Goal: Task Accomplishment & Management: Complete application form

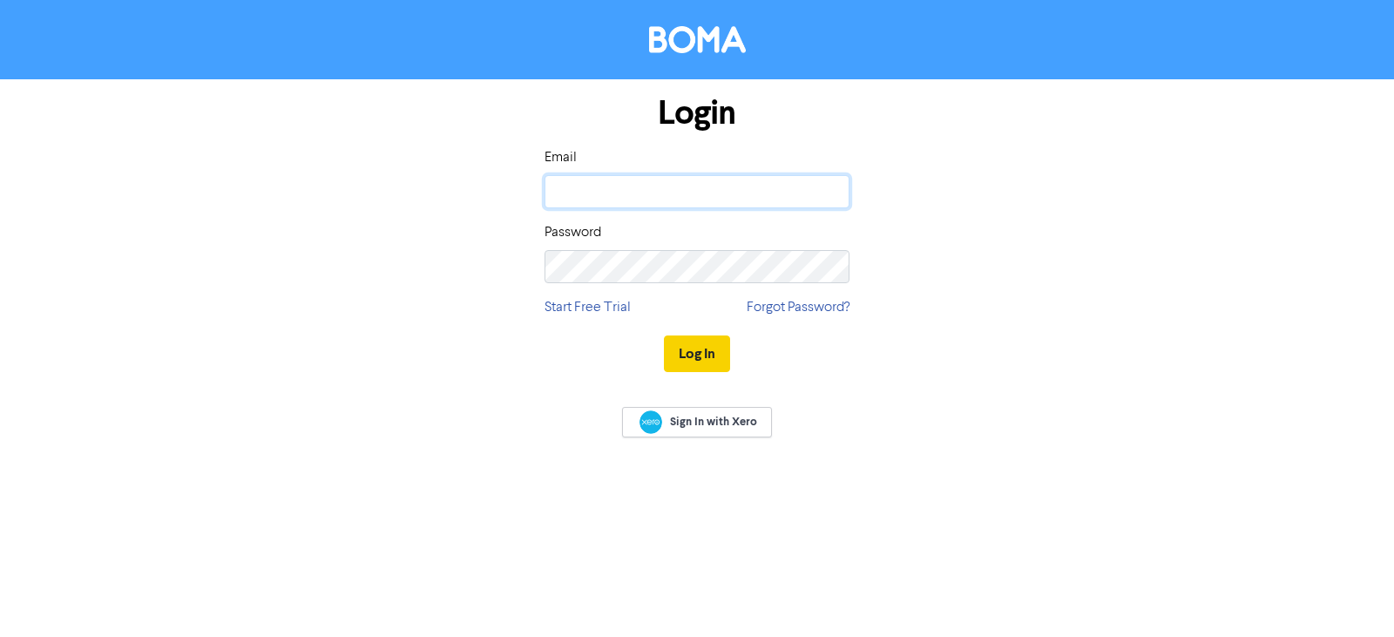
type input "[EMAIL_ADDRESS][DOMAIN_NAME]"
click at [696, 359] on button "Log In" at bounding box center [697, 354] width 66 height 37
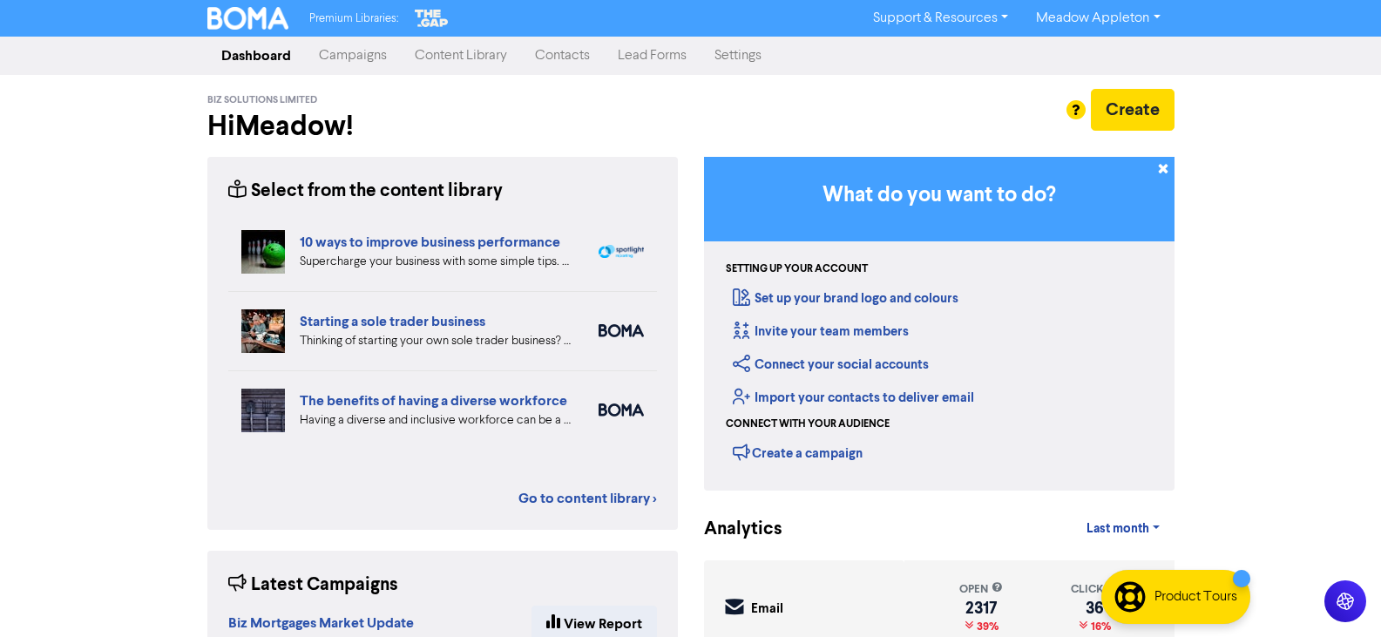
click at [591, 55] on link "Contacts" at bounding box center [562, 55] width 83 height 35
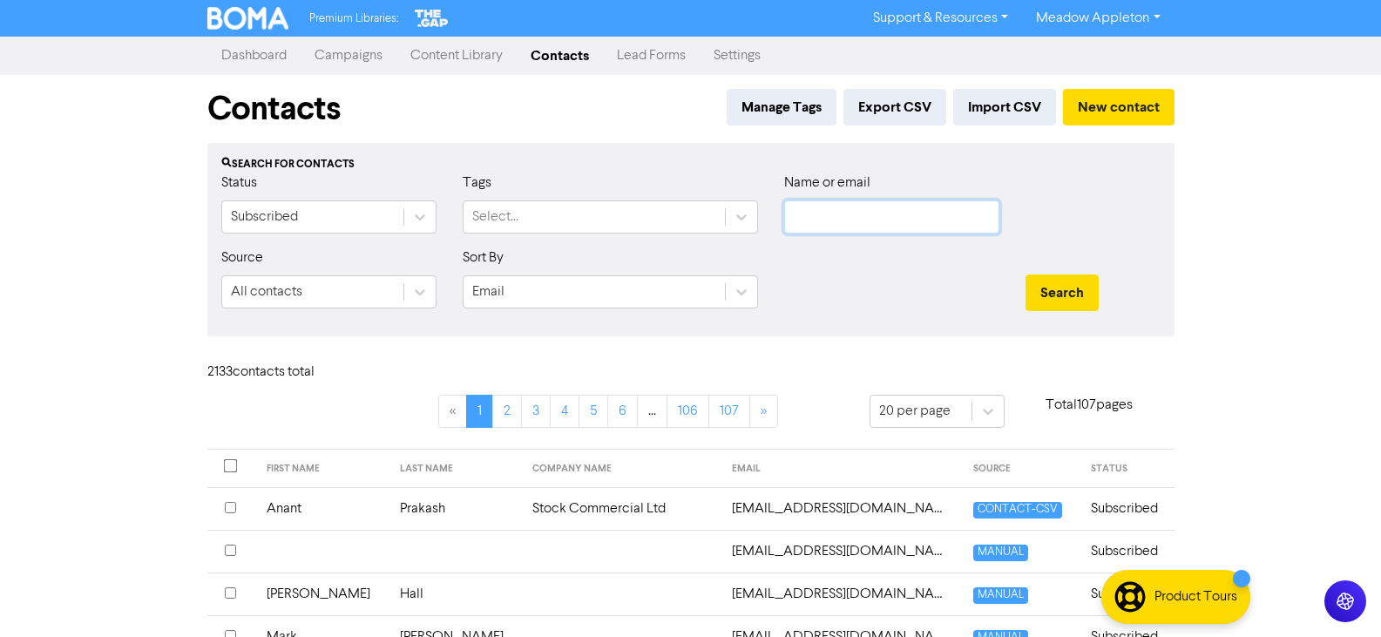
click at [919, 216] on input "text" at bounding box center [891, 216] width 215 height 33
paste input "[EMAIL_ADDRESS][DOMAIN_NAME]"
click at [1041, 296] on button "Search" at bounding box center [1062, 293] width 73 height 37
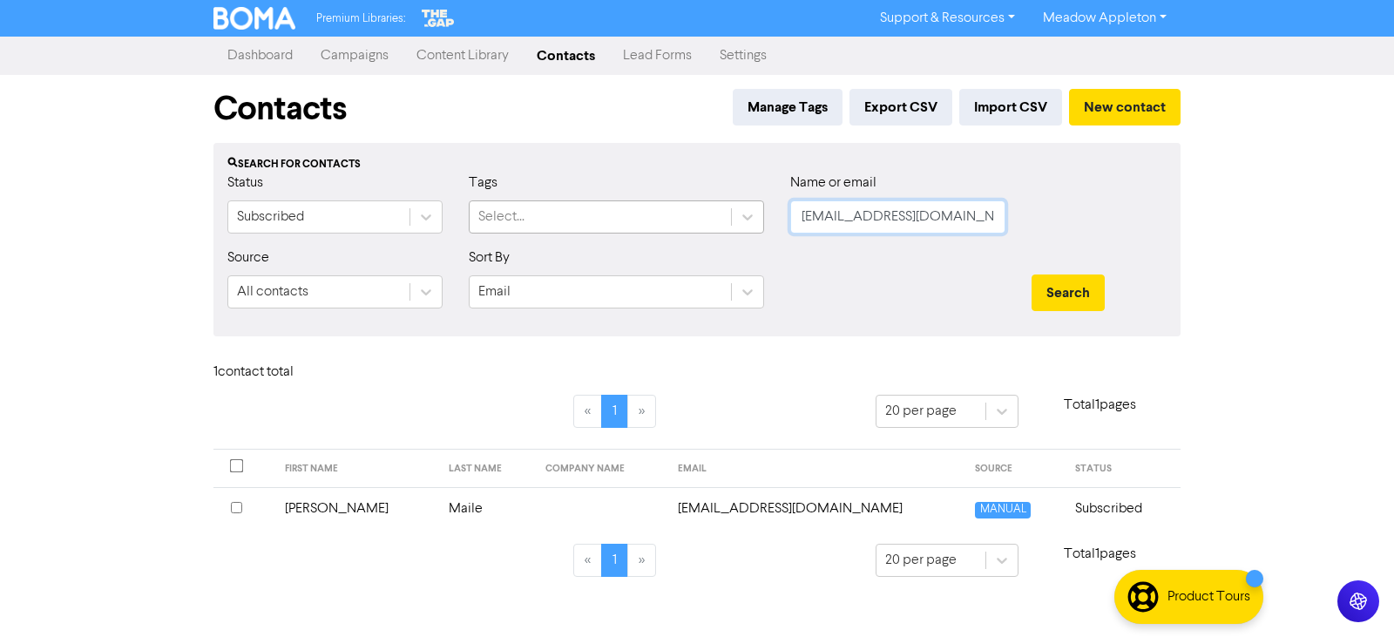
drag, startPoint x: 935, startPoint y: 218, endPoint x: 692, endPoint y: 218, distance: 243.2
click at [692, 218] on div "Status Subscribed Tags Select... Name or email [EMAIL_ADDRESS][DOMAIN_NAME]" at bounding box center [697, 210] width 966 height 75
paste input "[EMAIL_ADDRESS][DOMAIN_NAME]"
click at [1087, 293] on button "Search" at bounding box center [1068, 293] width 73 height 37
drag, startPoint x: 984, startPoint y: 221, endPoint x: 214, endPoint y: 250, distance: 771.0
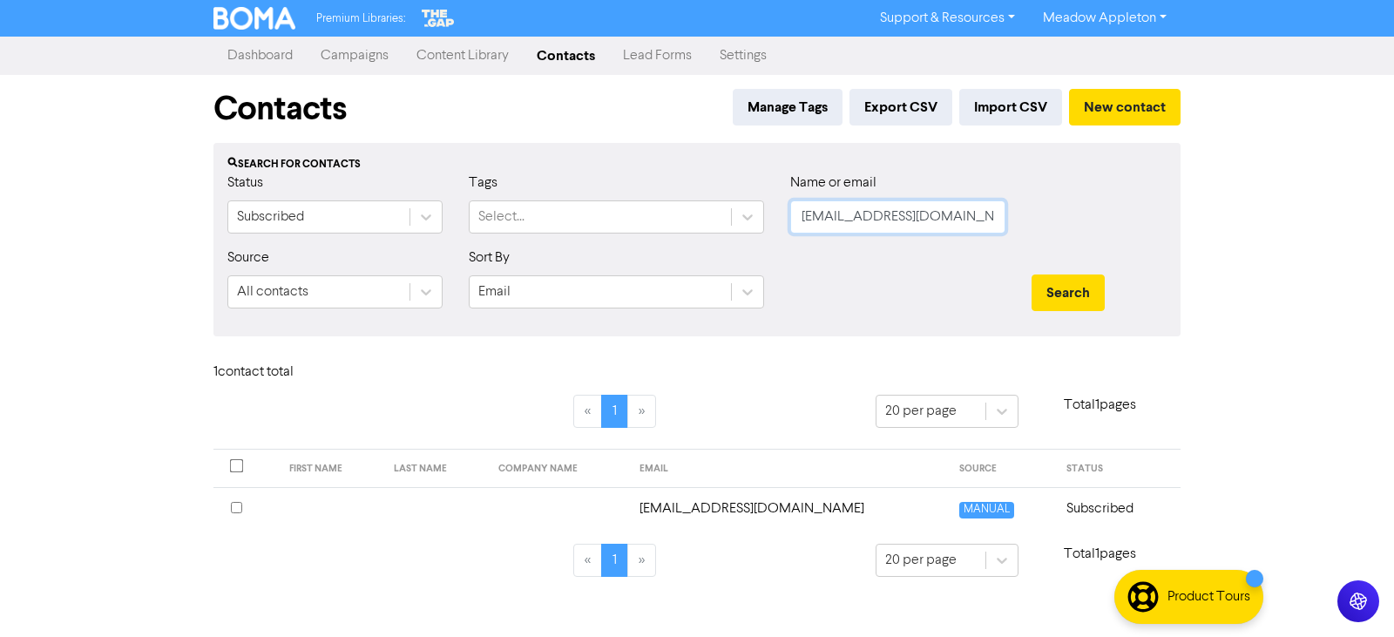
click at [214, 250] on div "Search for contacts Status Subscribed Tags Select... Name or email [EMAIL_ADDRE…" at bounding box center [697, 239] width 967 height 193
paste input "ckholdingnzltd"
type input "[EMAIL_ADDRESS][DOMAIN_NAME]"
click at [1061, 301] on button "Search" at bounding box center [1068, 293] width 73 height 37
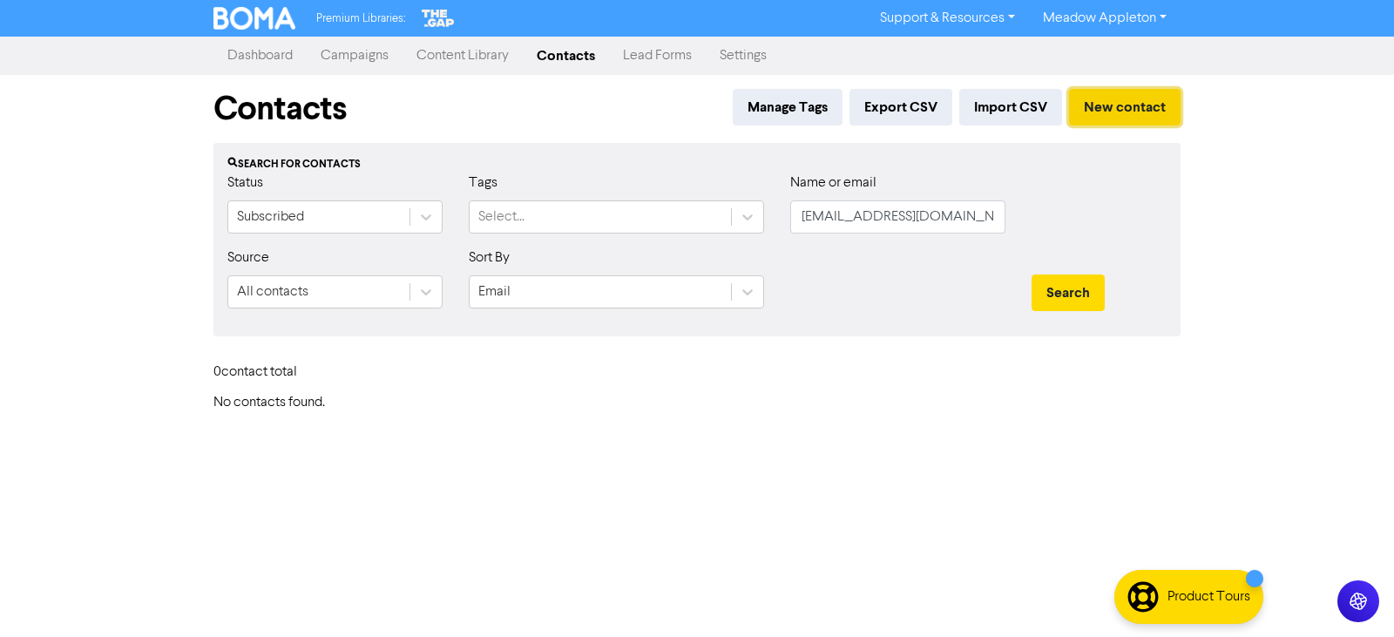
click at [1094, 95] on button "New contact" at bounding box center [1125, 107] width 112 height 37
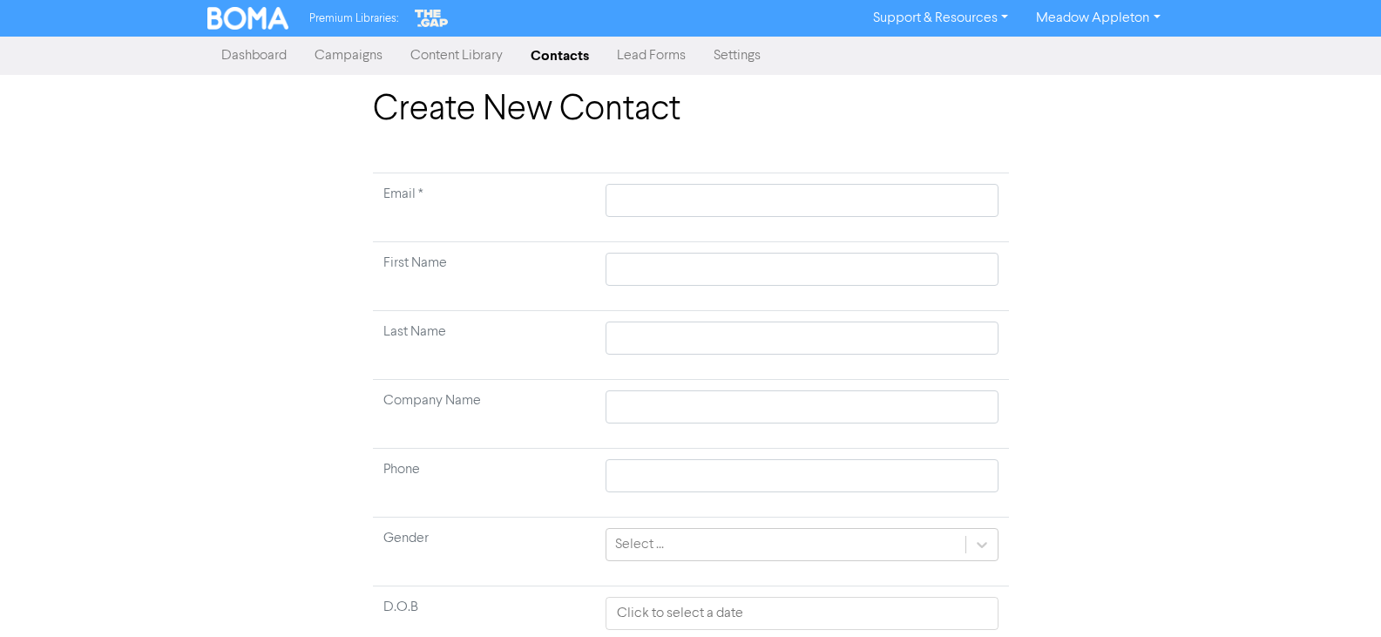
click at [664, 154] on div "Create New Contact Email * First Name Last Name Company Name Phone Gender Selec…" at bounding box center [691, 431] width 662 height 685
click at [677, 207] on input "text" at bounding box center [802, 200] width 392 height 33
paste input "[EMAIL_ADDRESS][DOMAIN_NAME]"
type input "[EMAIL_ADDRESS][DOMAIN_NAME]"
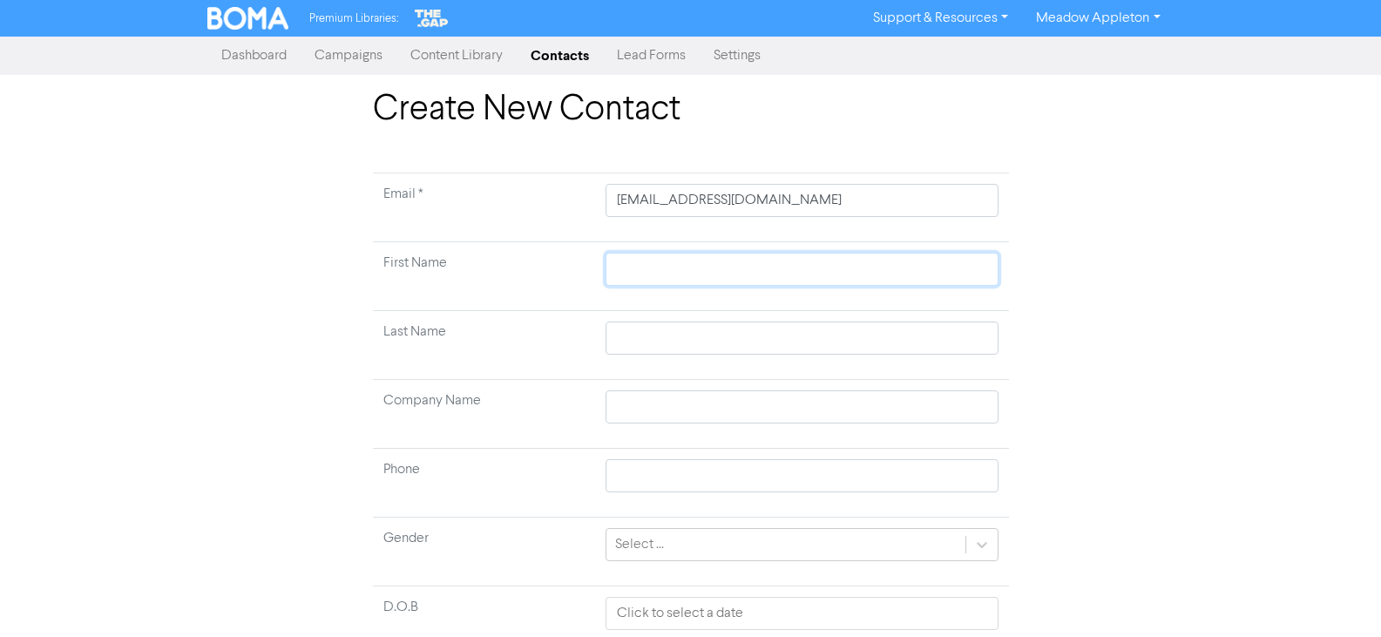
click at [655, 261] on input "text" at bounding box center [802, 269] width 392 height 33
paste input "Kanjarbhat, Chetan"
type input "Kanjarbhat, Chetan"
drag, startPoint x: 687, startPoint y: 268, endPoint x: 538, endPoint y: 294, distance: 151.2
click at [538, 294] on tr "First Name [PERSON_NAME]" at bounding box center [691, 276] width 636 height 69
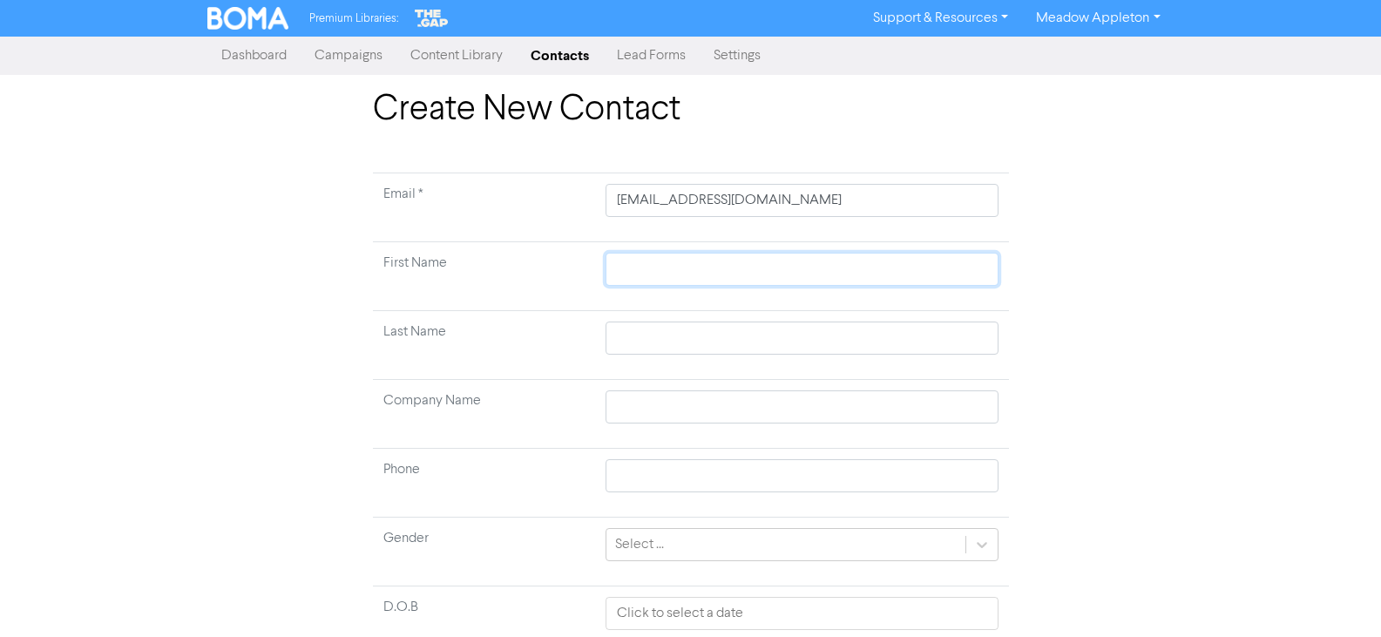
paste input "Kanjarbhat, Chetan"
type input "Kanjarbhat, Chetan"
drag, startPoint x: 688, startPoint y: 271, endPoint x: 507, endPoint y: 271, distance: 180.4
click at [507, 271] on tr "First Name [PERSON_NAME]" at bounding box center [691, 276] width 636 height 69
type input "Chetan"
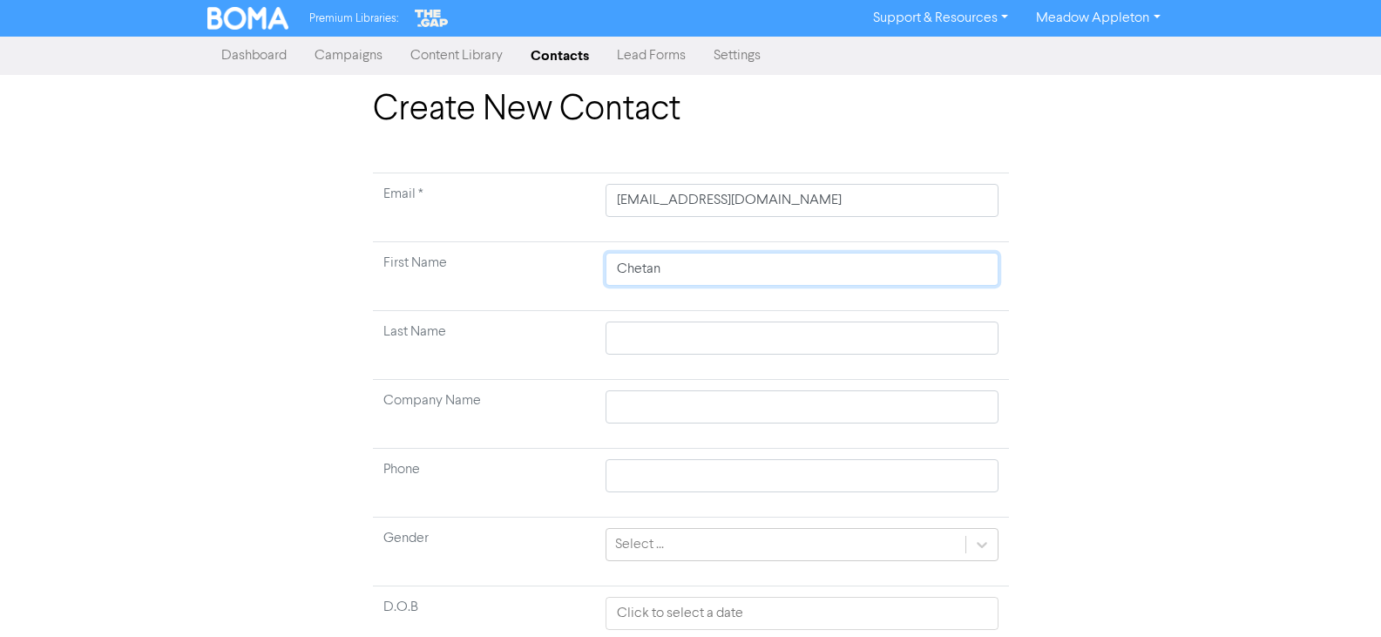
type input "Chetan"
click at [703, 333] on input "text" at bounding box center [802, 338] width 392 height 33
paste input "Kanjarbhat,"
type input "Kanjarbhat,"
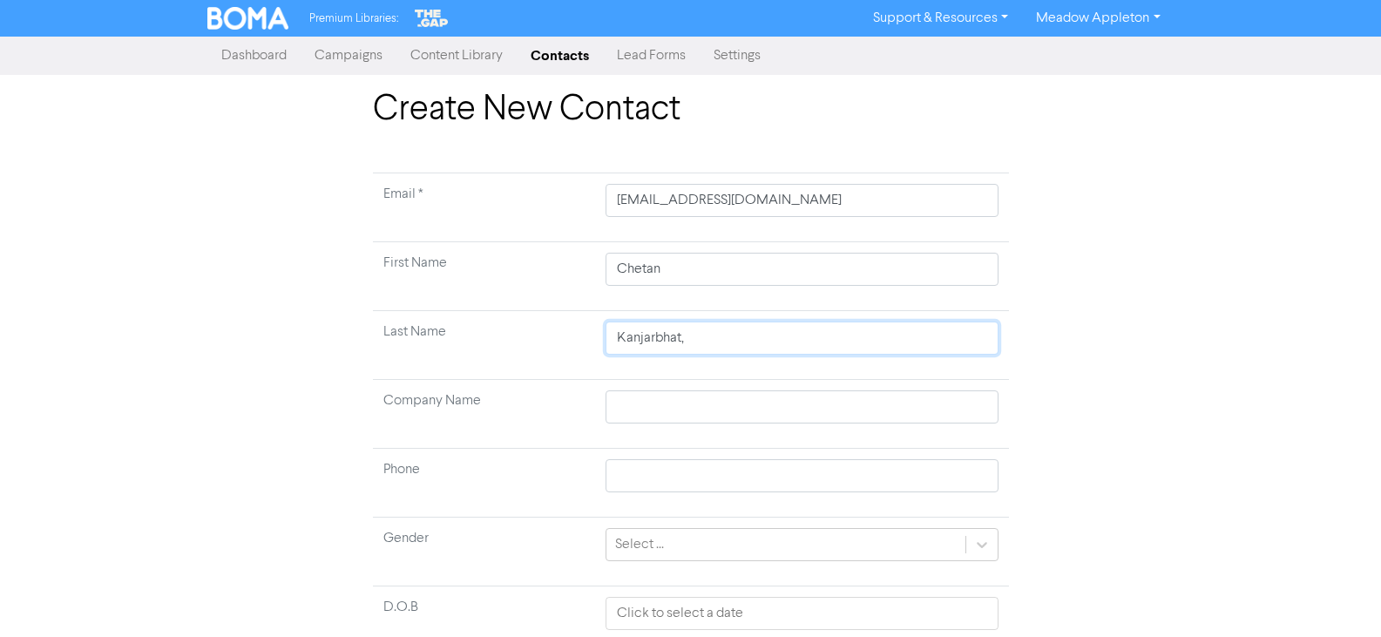
type input "Kanjarbhat"
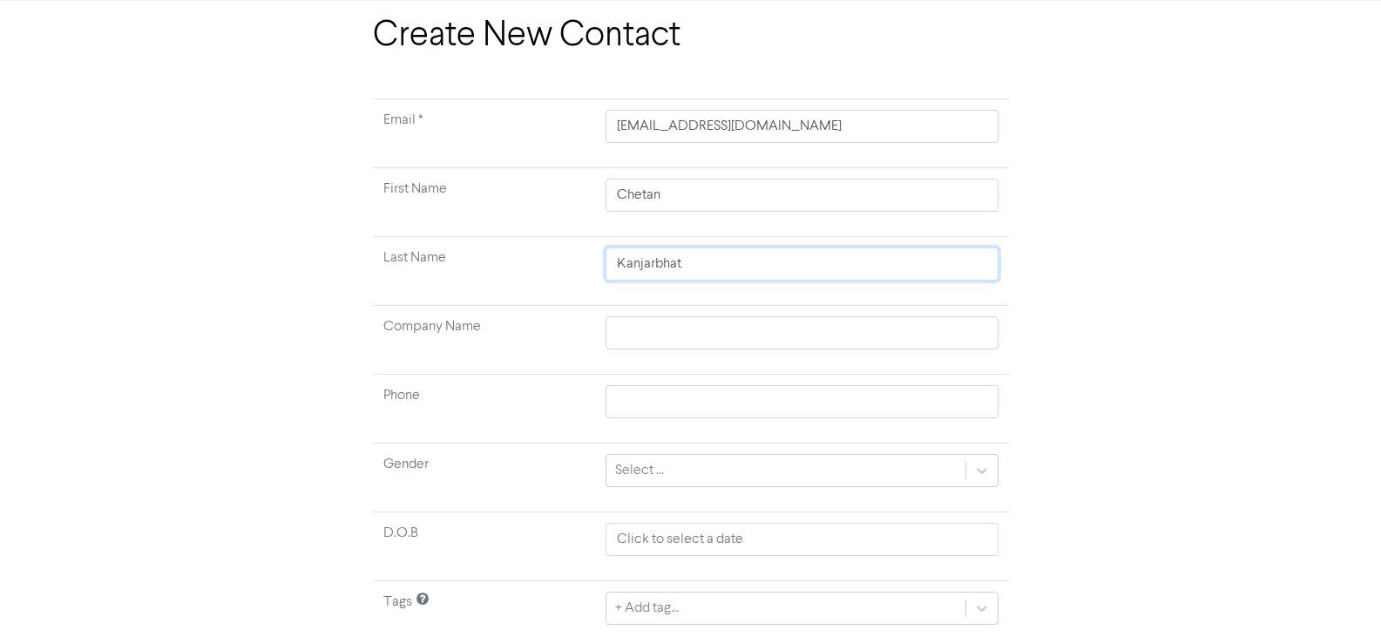
scroll to position [137, 0]
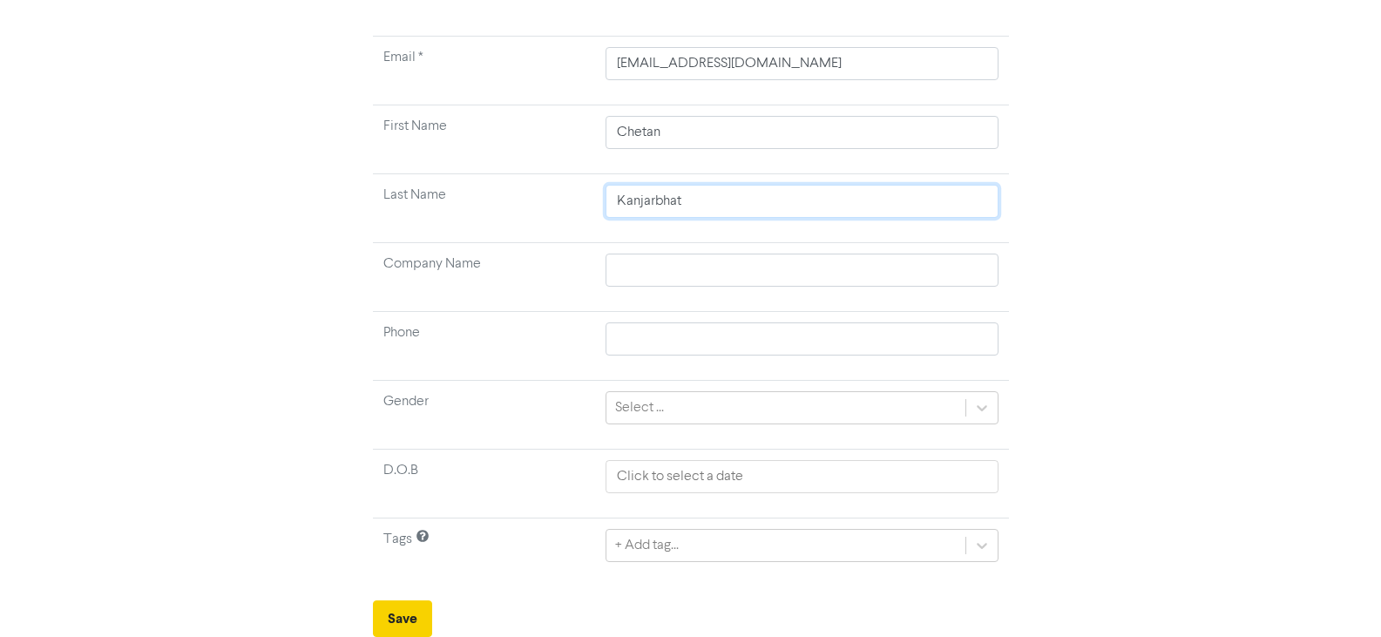
type input "Kanjarbhat"
click at [400, 629] on button "Save" at bounding box center [402, 618] width 59 height 37
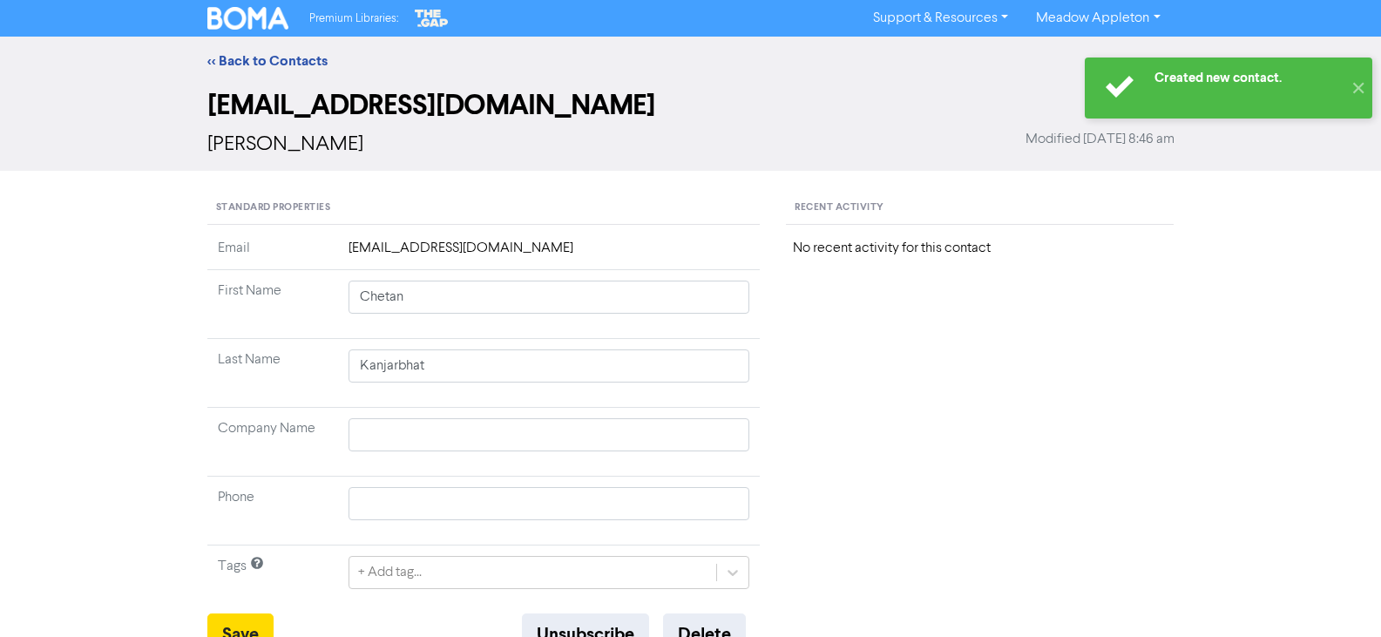
click at [280, 51] on div "<< Back to Contacts" at bounding box center [691, 61] width 994 height 21
click at [280, 64] on link "<< Back to Contacts" at bounding box center [267, 60] width 120 height 17
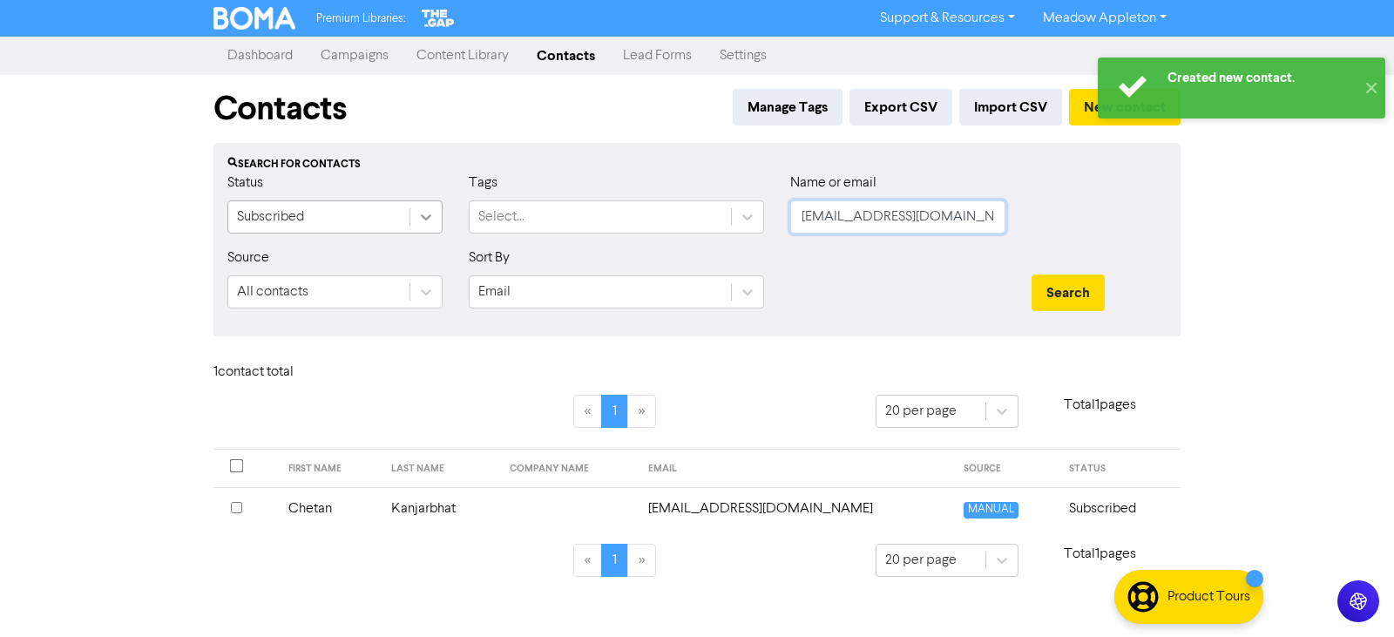
drag, startPoint x: 983, startPoint y: 221, endPoint x: 417, endPoint y: 221, distance: 566.5
click at [417, 221] on div "Status Subscribed Tags Select... Name or email [EMAIL_ADDRESS][DOMAIN_NAME]" at bounding box center [697, 210] width 966 height 75
paste input "bhumika9410"
type input "[EMAIL_ADDRESS][DOMAIN_NAME]"
click at [1084, 305] on button "Search" at bounding box center [1068, 293] width 73 height 37
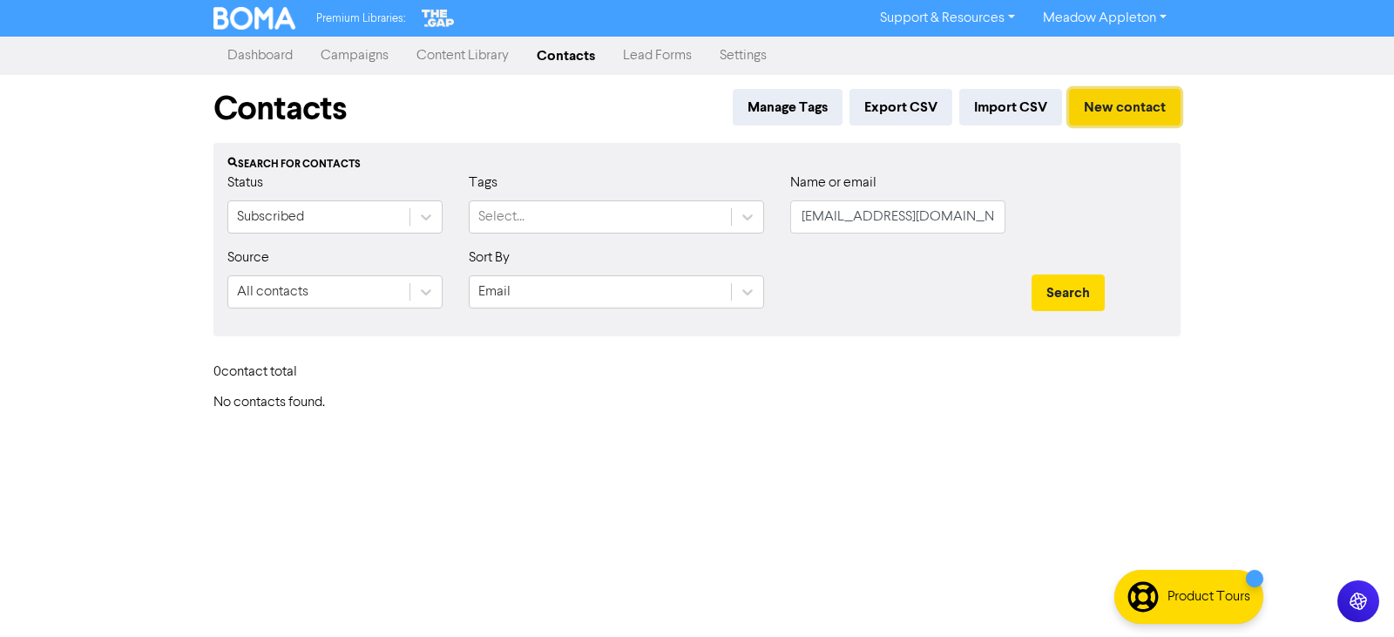
click at [1150, 109] on button "New contact" at bounding box center [1125, 107] width 112 height 37
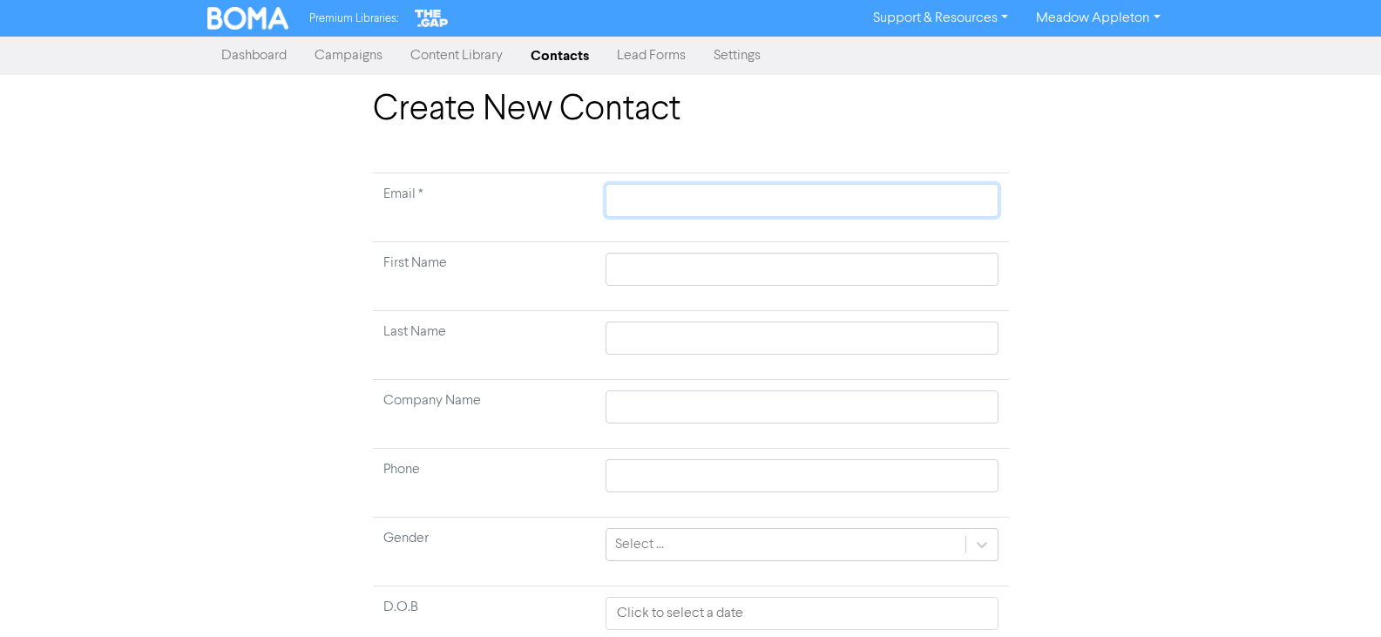
click at [646, 184] on input "text" at bounding box center [802, 200] width 392 height 33
paste input "[EMAIL_ADDRESS][DOMAIN_NAME]"
type input "[EMAIL_ADDRESS][DOMAIN_NAME]"
click at [719, 272] on input "text" at bounding box center [802, 269] width 392 height 33
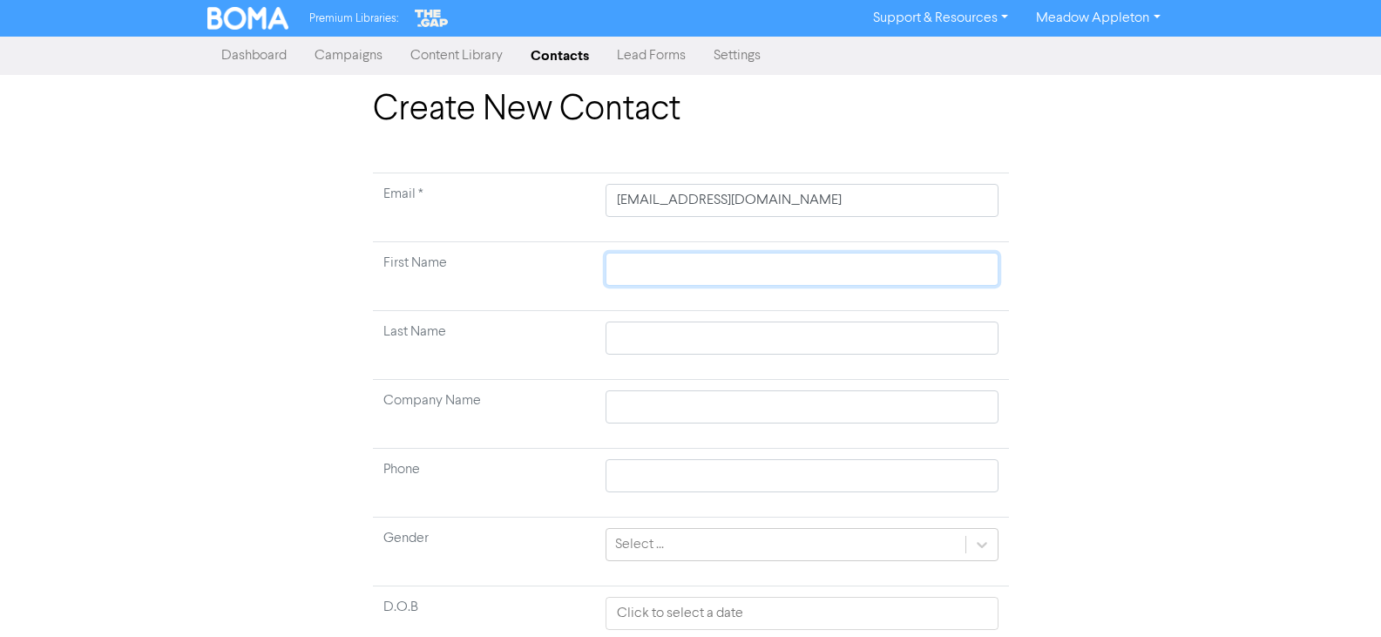
paste input "[PERSON_NAME] Milan"
type input "[PERSON_NAME] Milan"
drag, startPoint x: 681, startPoint y: 268, endPoint x: 431, endPoint y: 239, distance: 251.0
click at [431, 239] on tbody "Email * [EMAIL_ADDRESS][DOMAIN_NAME] First Name [PERSON_NAME][GEOGRAPHIC_DATA] …" at bounding box center [691, 448] width 636 height 551
type input "[PERSON_NAME]"
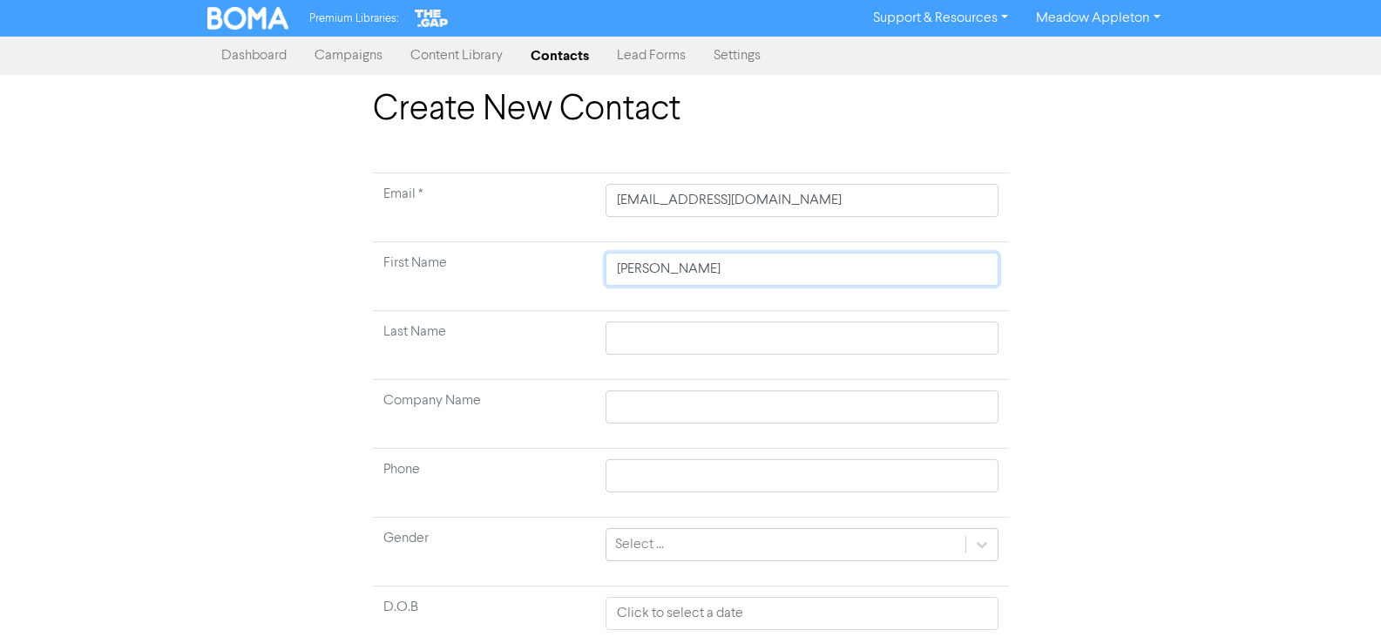
type input "[PERSON_NAME]"
drag, startPoint x: 675, startPoint y: 352, endPoint x: 684, endPoint y: 342, distance: 14.2
click at [675, 353] on input "text" at bounding box center [802, 338] width 392 height 33
paste input "Kevadiya,"
type input "Kevadiya,"
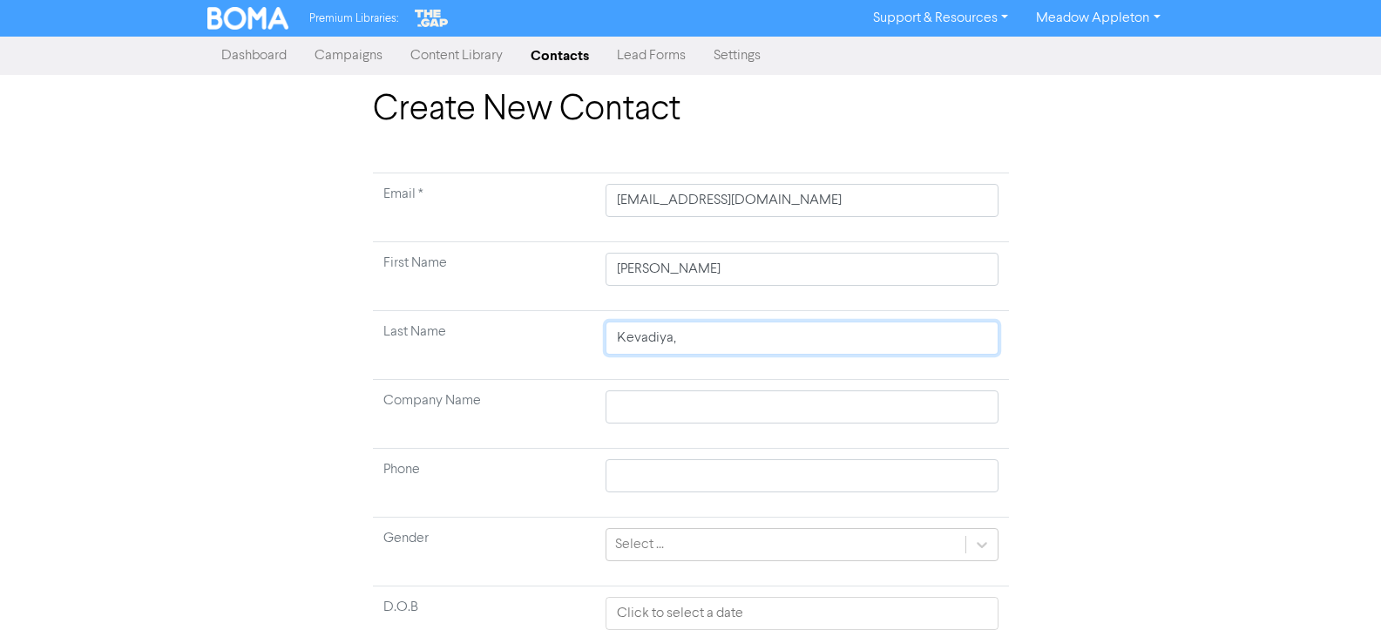
type input "Kevadiya,"
type input "Kevadiya"
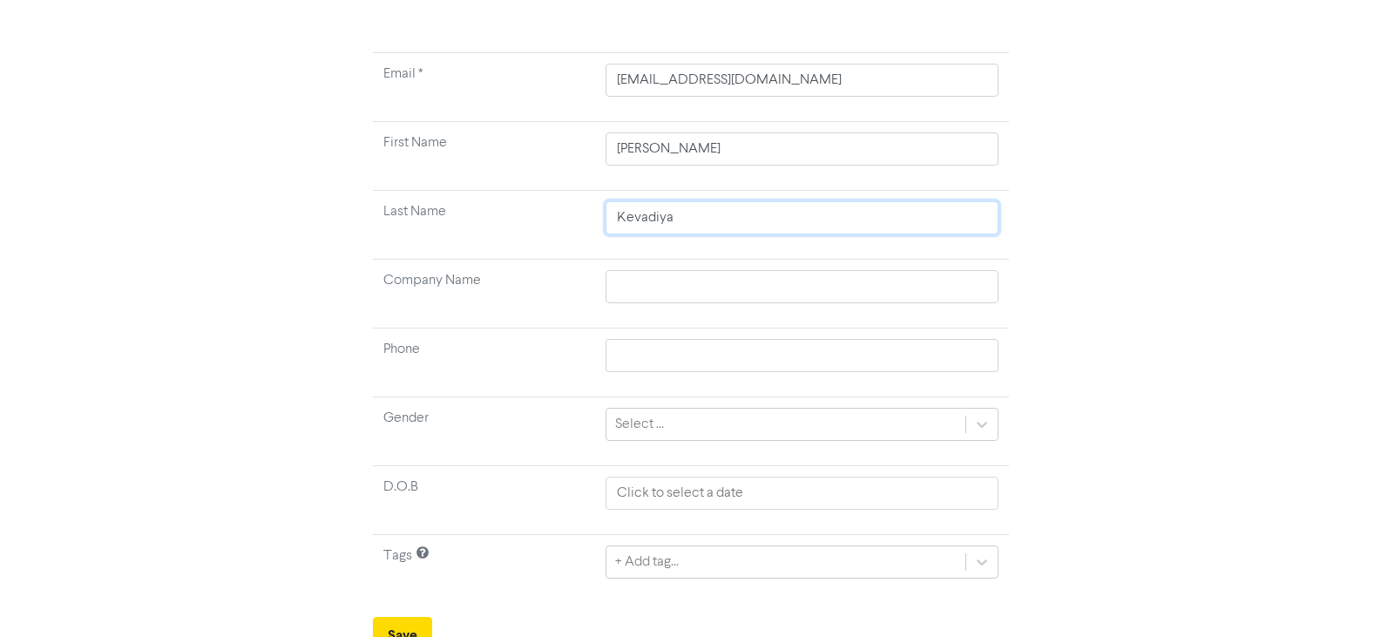
scroll to position [137, 0]
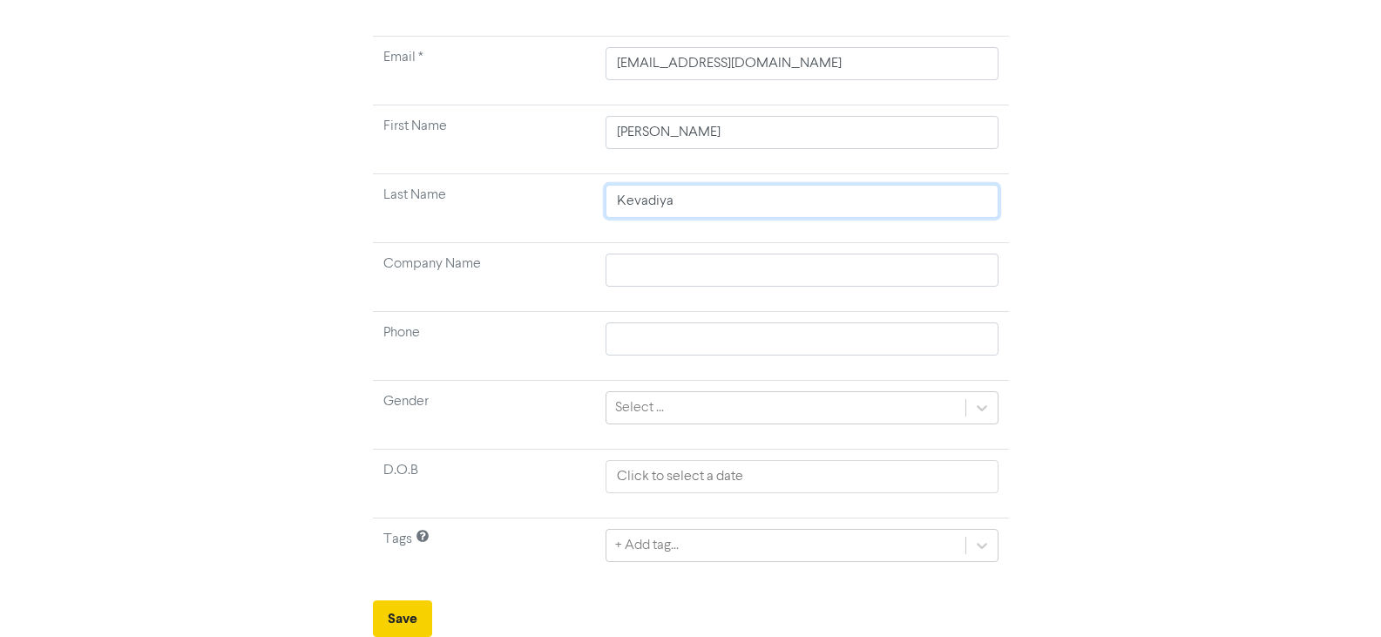
type input "Kevadiya"
click at [404, 601] on button "Save" at bounding box center [402, 618] width 59 height 37
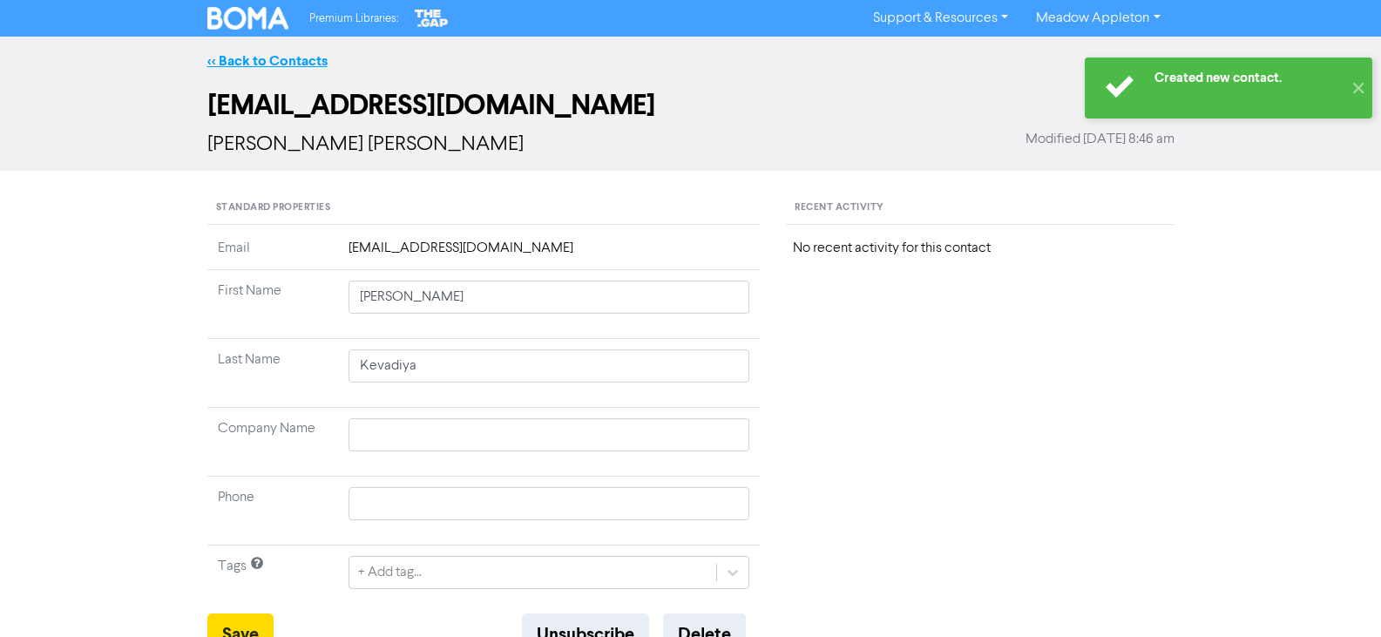
click at [222, 58] on link "<< Back to Contacts" at bounding box center [267, 60] width 120 height 17
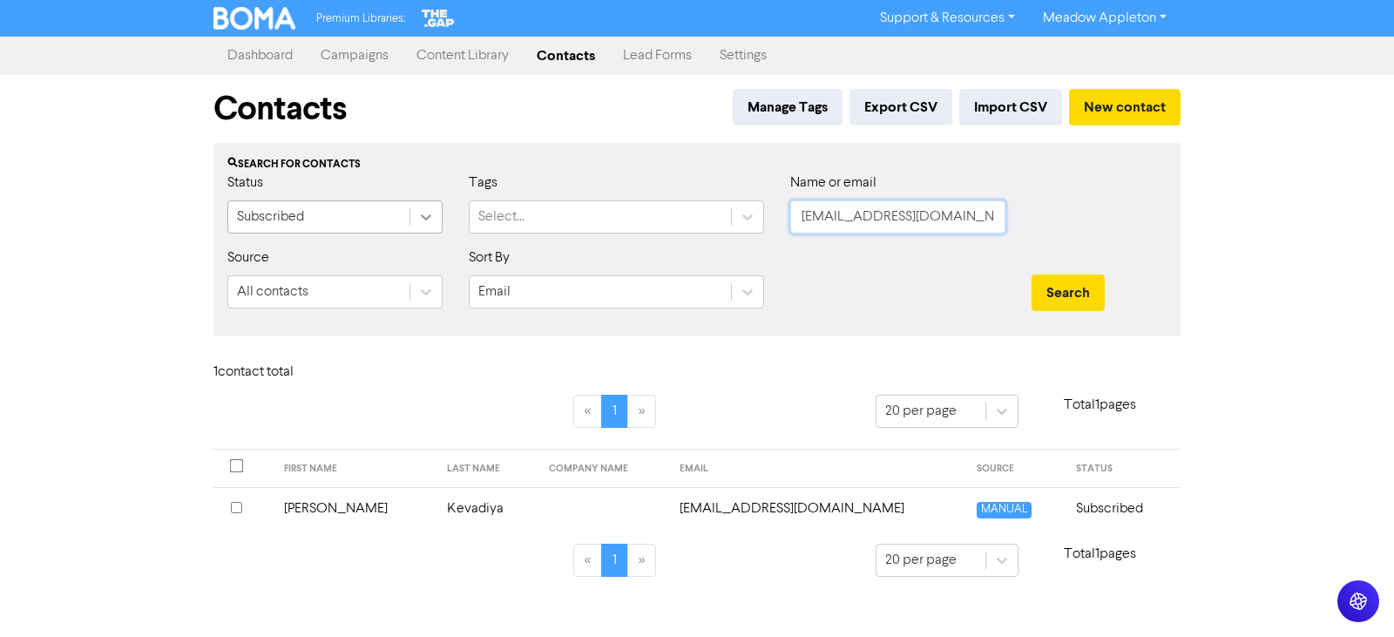
drag, startPoint x: 958, startPoint y: 220, endPoint x: 416, endPoint y: 214, distance: 542.1
click at [416, 214] on div "Status Subscribed Tags Select... Name or email [EMAIL_ADDRESS][DOMAIN_NAME]" at bounding box center [697, 210] width 966 height 75
paste input "[EMAIL_ADDRESS][DOMAIN_NAME]"
type input "[EMAIL_ADDRESS][DOMAIN_NAME]"
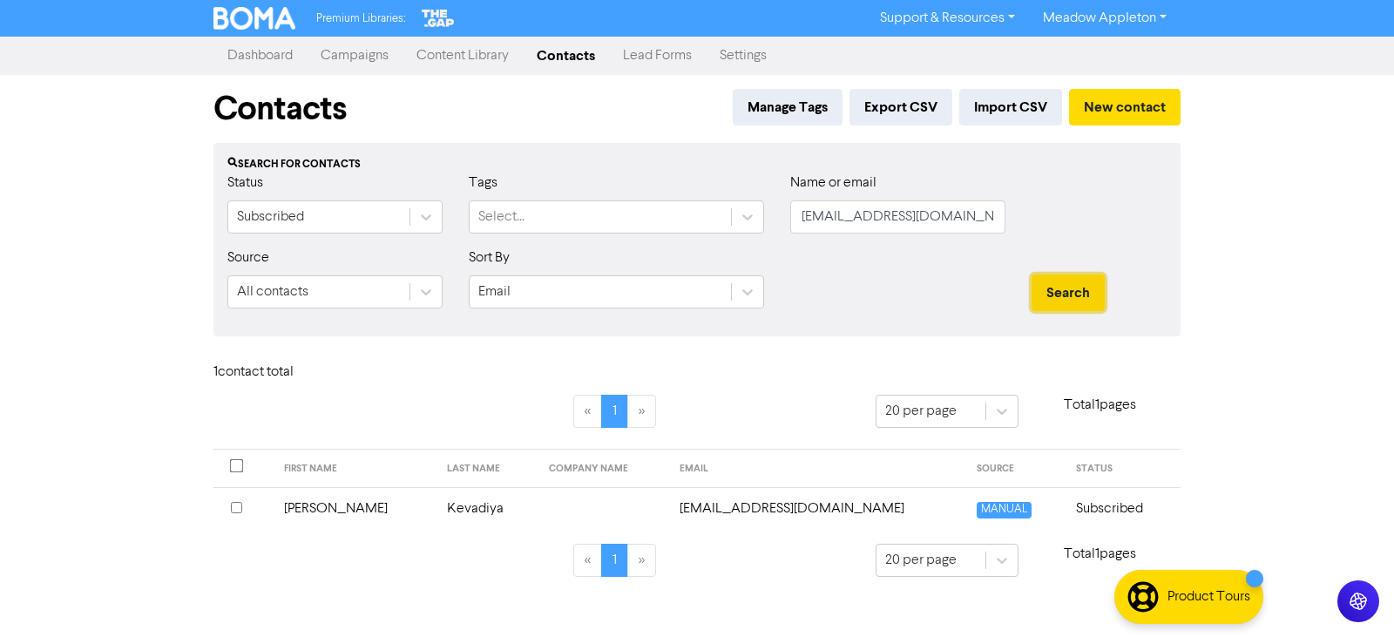
click at [1066, 275] on button "Search" at bounding box center [1068, 293] width 73 height 37
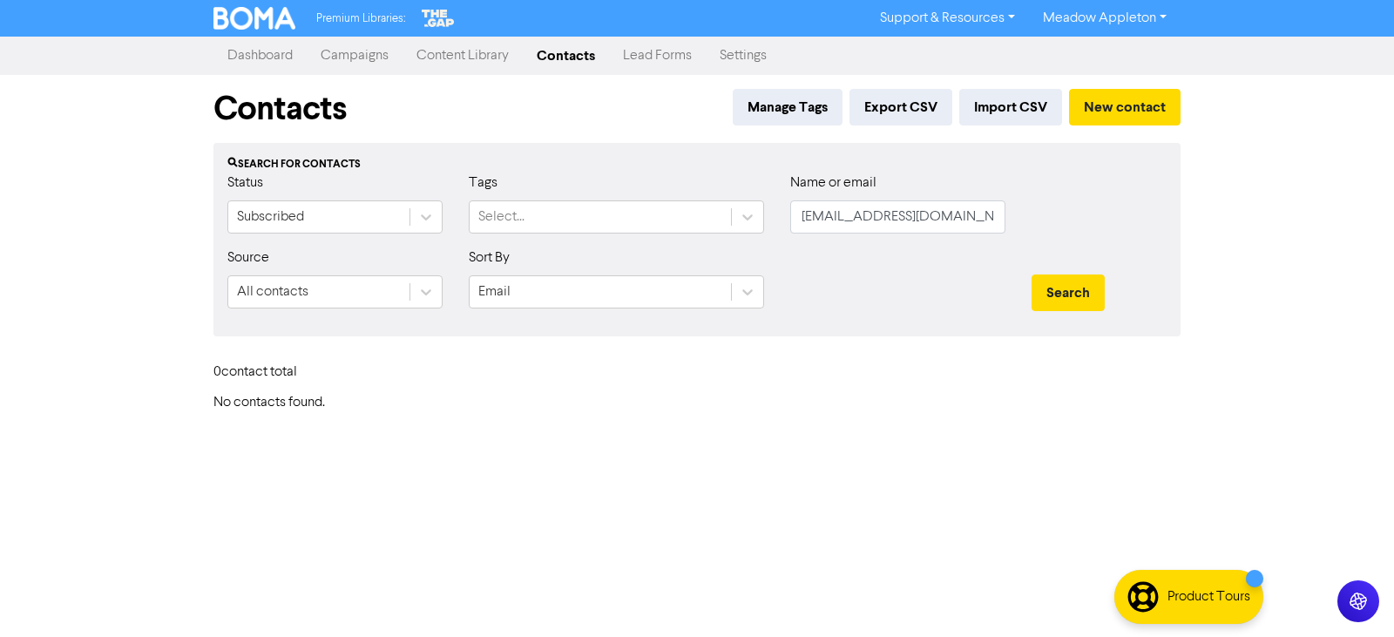
click at [1190, 86] on div "Contacts Manage Tags Export CSV Import CSV New contact Search for contacts Stat…" at bounding box center [697, 243] width 994 height 336
click at [1159, 97] on button "New contact" at bounding box center [1125, 107] width 112 height 37
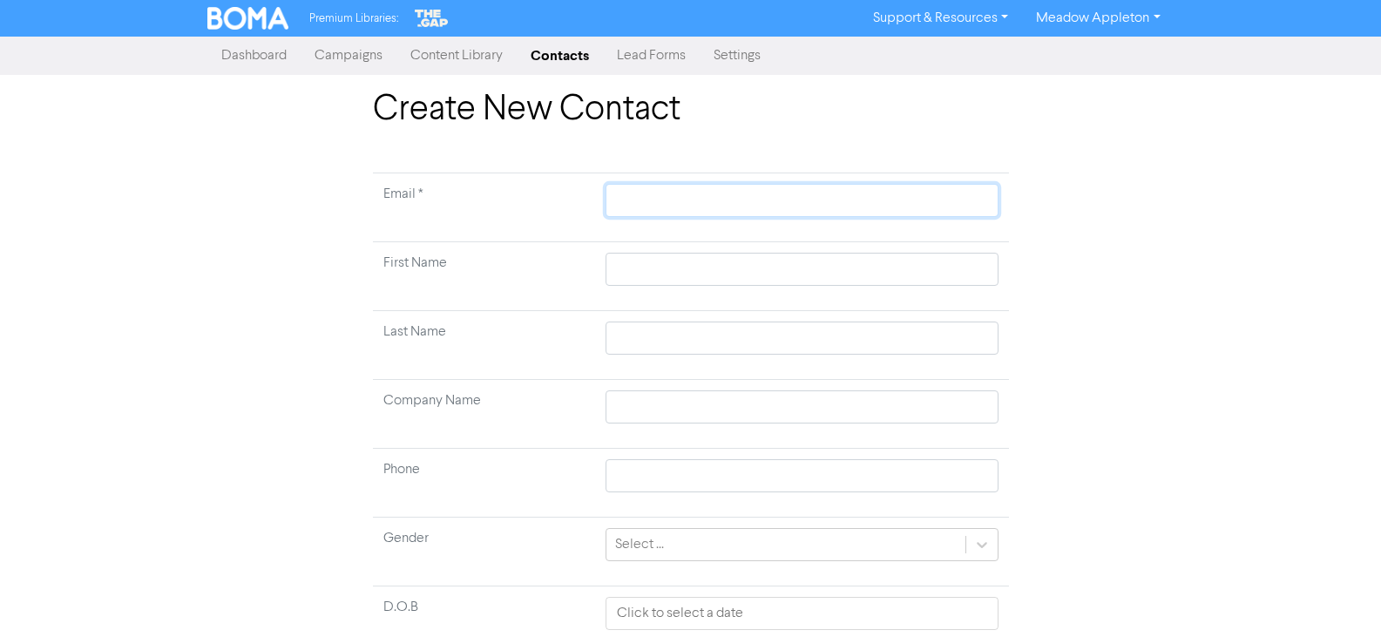
click at [687, 201] on input "text" at bounding box center [802, 200] width 392 height 33
paste input "[EMAIL_ADDRESS][DOMAIN_NAME]"
type input "[EMAIL_ADDRESS][DOMAIN_NAME]"
click at [737, 282] on input "text" at bounding box center [802, 269] width 392 height 33
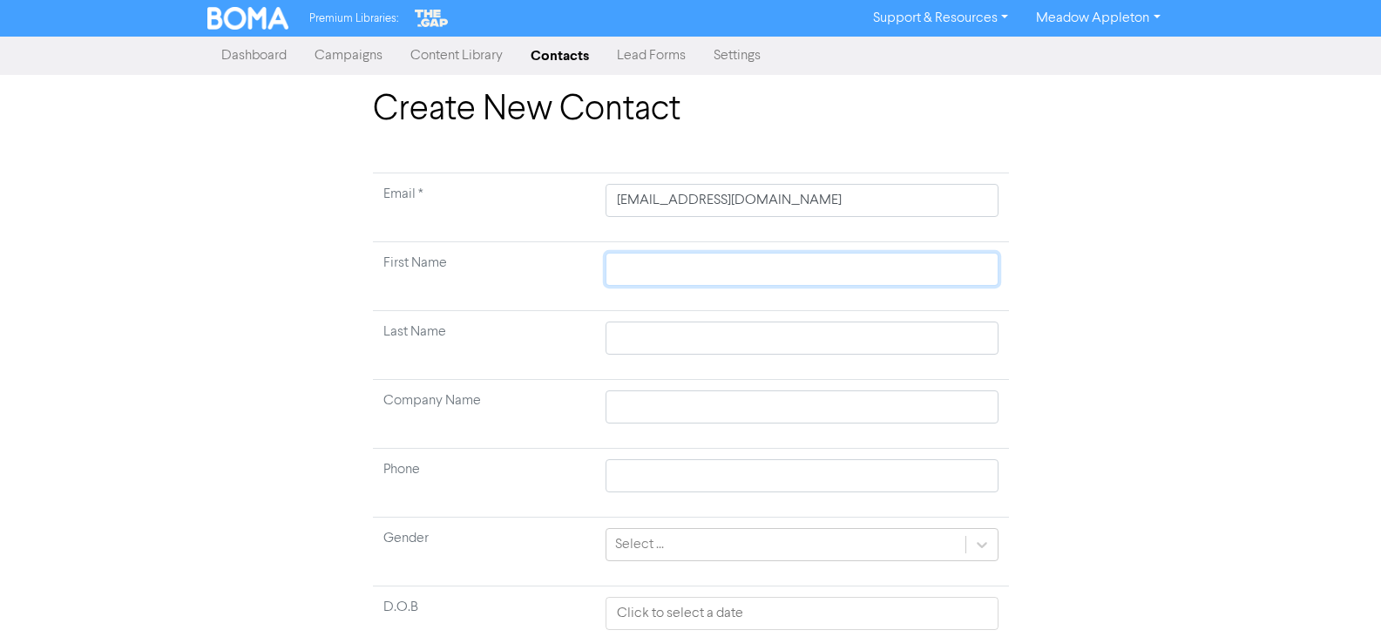
paste input "[PERSON_NAME]"
type input "[PERSON_NAME]"
drag, startPoint x: 648, startPoint y: 264, endPoint x: 565, endPoint y: 265, distance: 82.8
click at [565, 265] on tr "First Name [PERSON_NAME]" at bounding box center [691, 276] width 636 height 69
type input "[PERSON_NAME]"
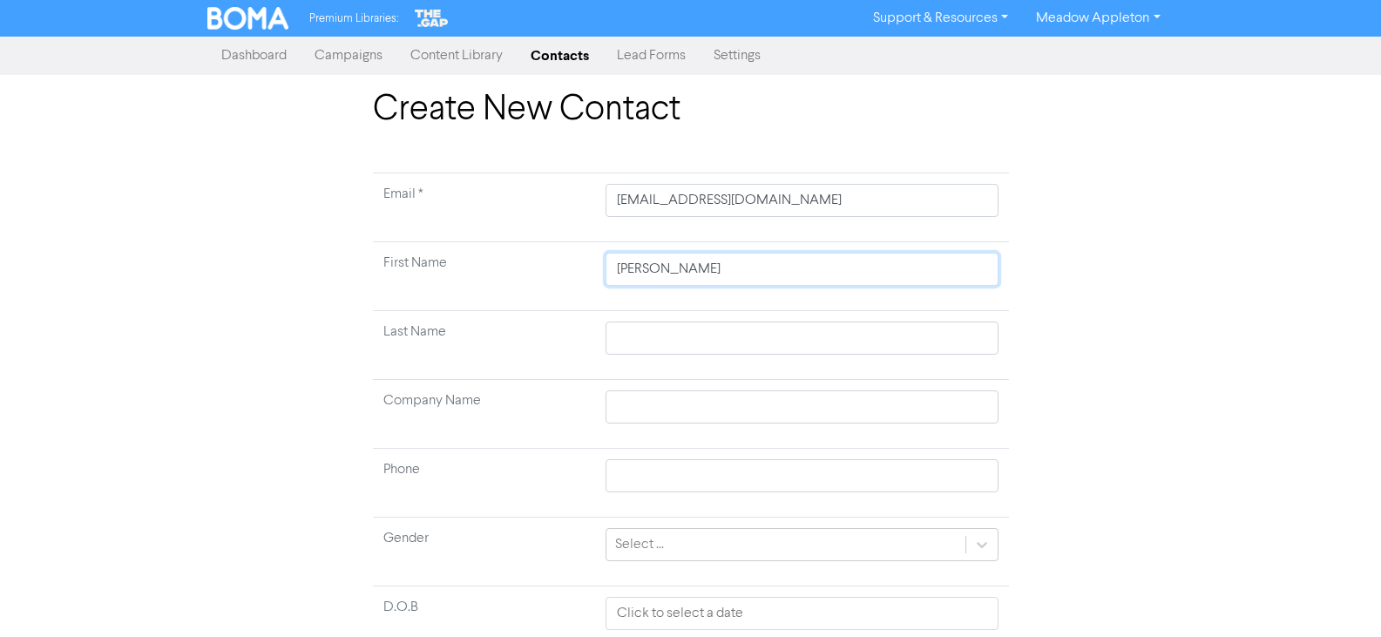
type input "[PERSON_NAME]"
click at [657, 344] on input "text" at bounding box center [802, 338] width 392 height 33
paste input "Bull,"
type input "Bull,"
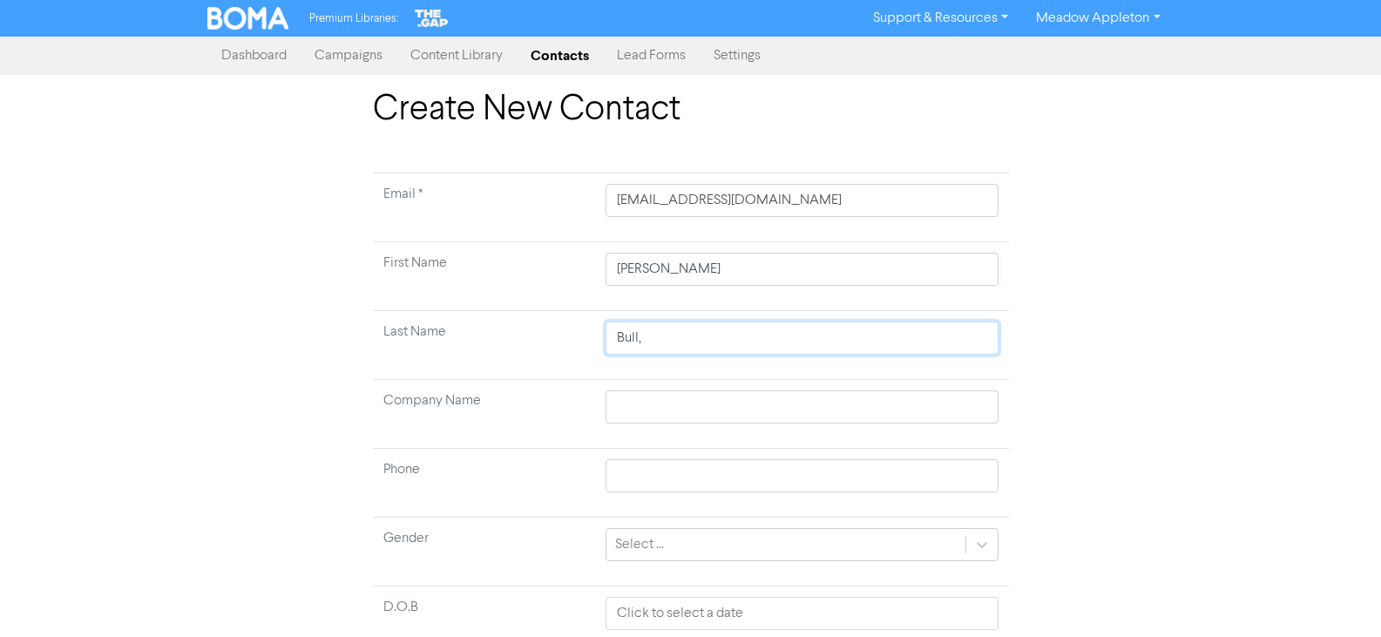
type input "Bull"
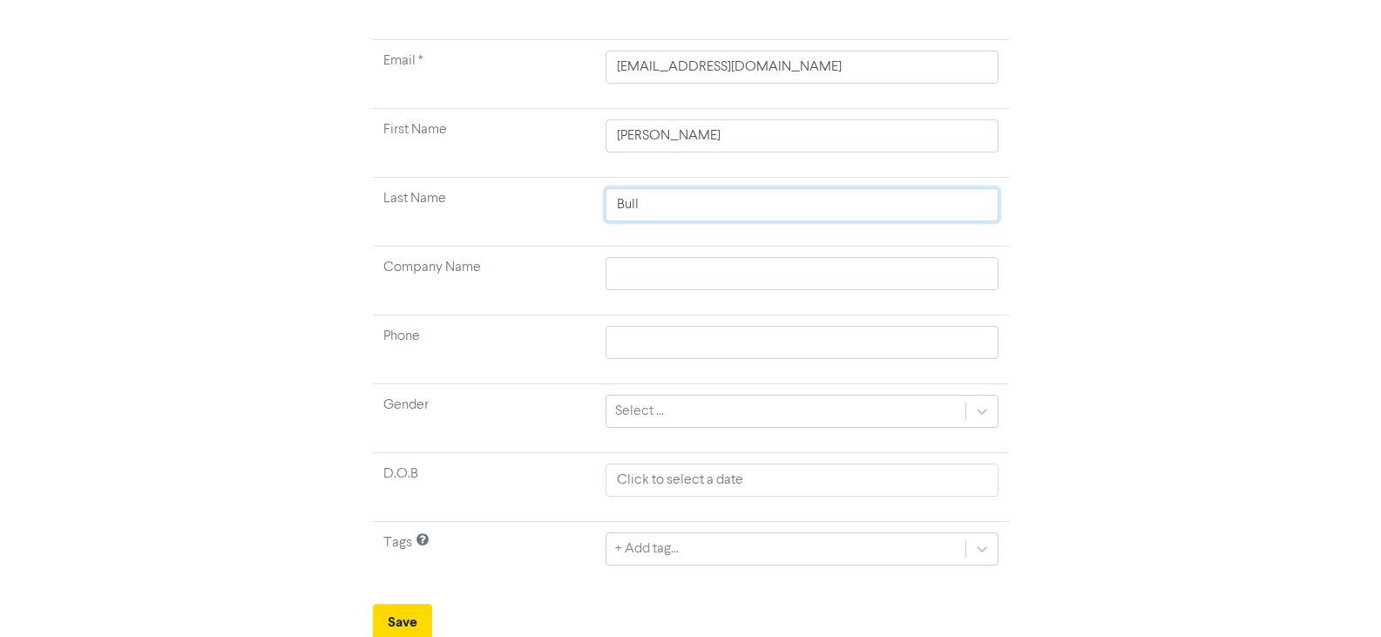
scroll to position [137, 0]
type input "Bull"
click at [392, 614] on button "Save" at bounding box center [402, 618] width 59 height 37
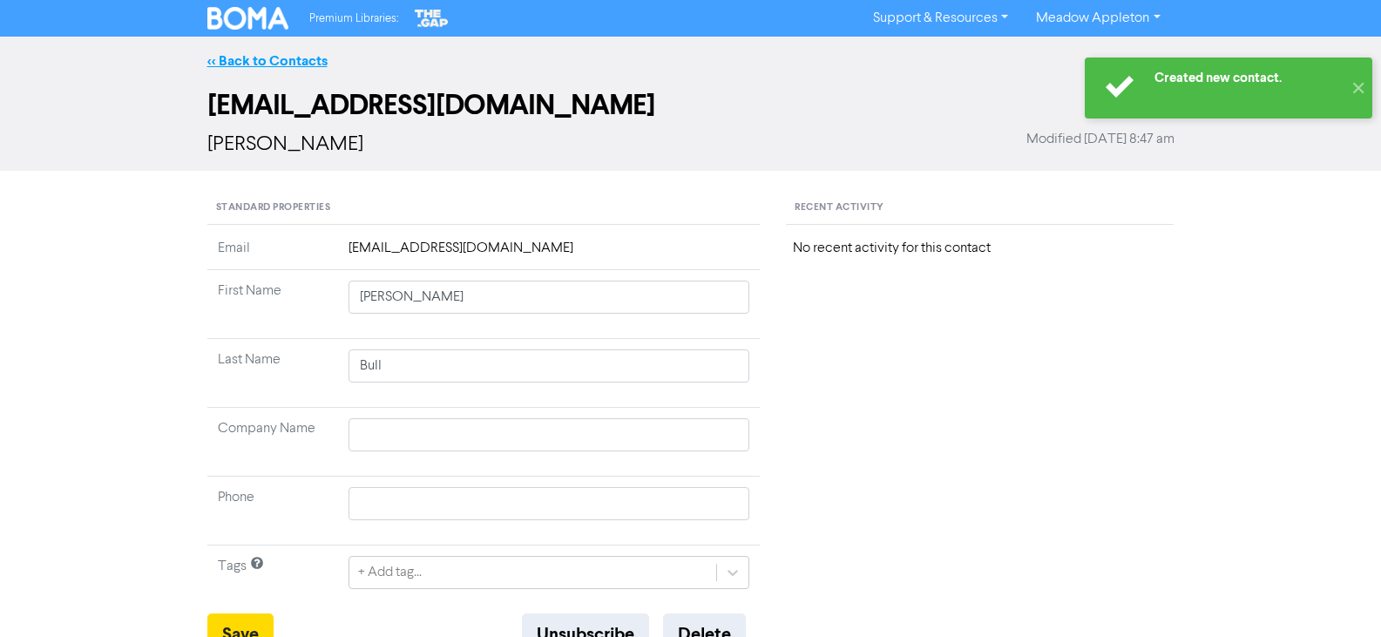
click at [232, 64] on link "<< Back to Contacts" at bounding box center [267, 60] width 120 height 17
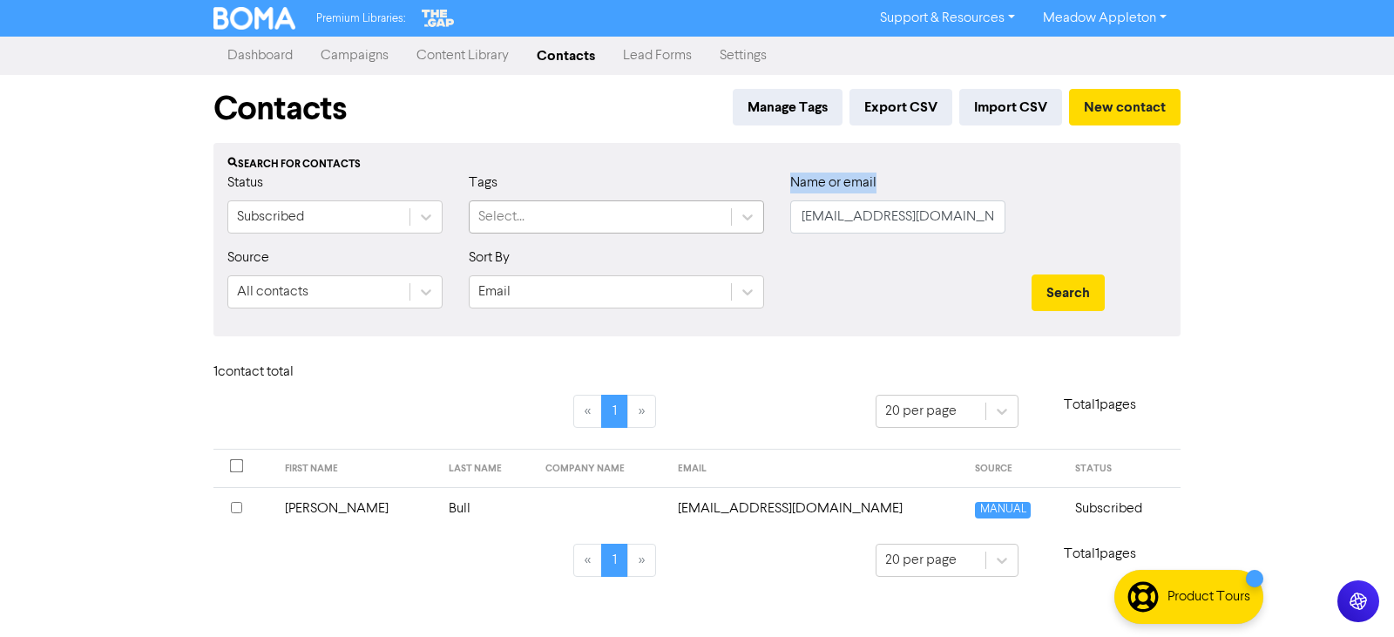
drag, startPoint x: 955, startPoint y: 200, endPoint x: 654, endPoint y: 202, distance: 301.6
click at [654, 202] on div "Status Subscribed Tags Select... Name or email [EMAIL_ADDRESS][DOMAIN_NAME]" at bounding box center [697, 210] width 966 height 75
drag, startPoint x: 985, startPoint y: 218, endPoint x: 553, endPoint y: 219, distance: 432.3
click at [553, 219] on div "Status Subscribed Tags Select... Name or email [EMAIL_ADDRESS][DOMAIN_NAME]" at bounding box center [697, 210] width 966 height 75
click at [1189, 272] on div "Contacts Manage Tags Export CSV Import CSV New contact Search for contacts Stat…" at bounding box center [697, 336] width 994 height 523
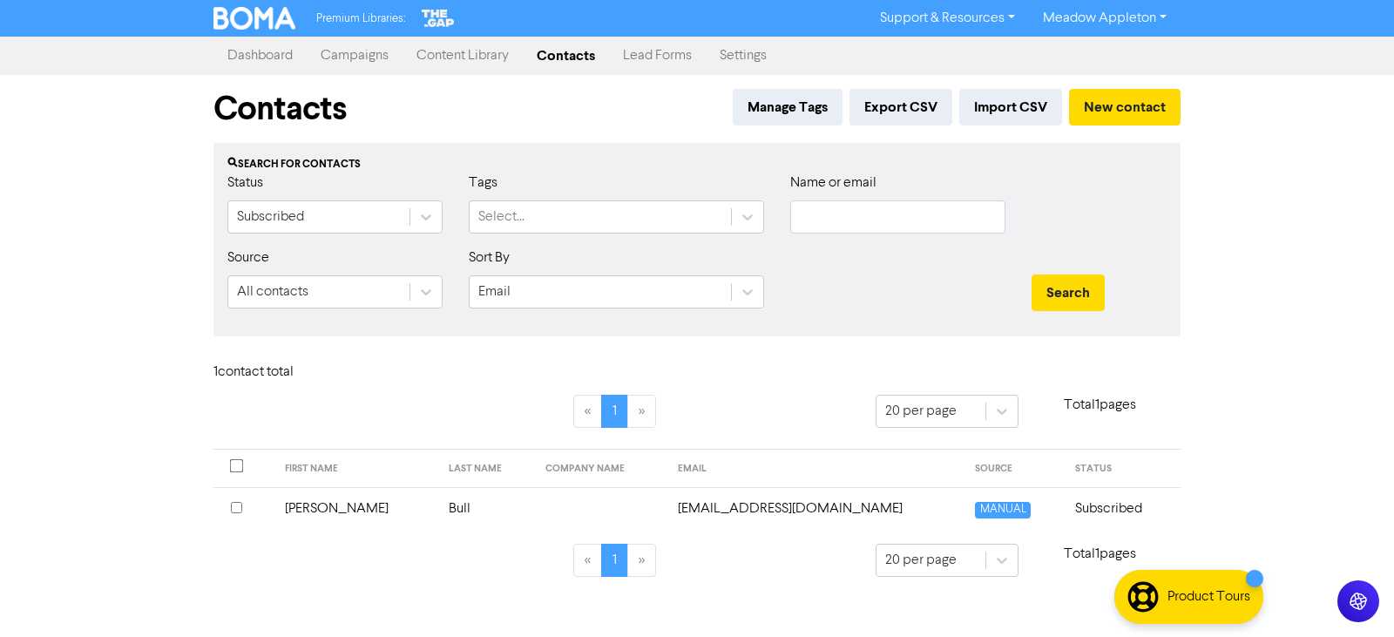
click at [1081, 315] on div "Search" at bounding box center [1099, 285] width 161 height 75
click at [1081, 298] on button "Search" at bounding box center [1068, 293] width 73 height 37
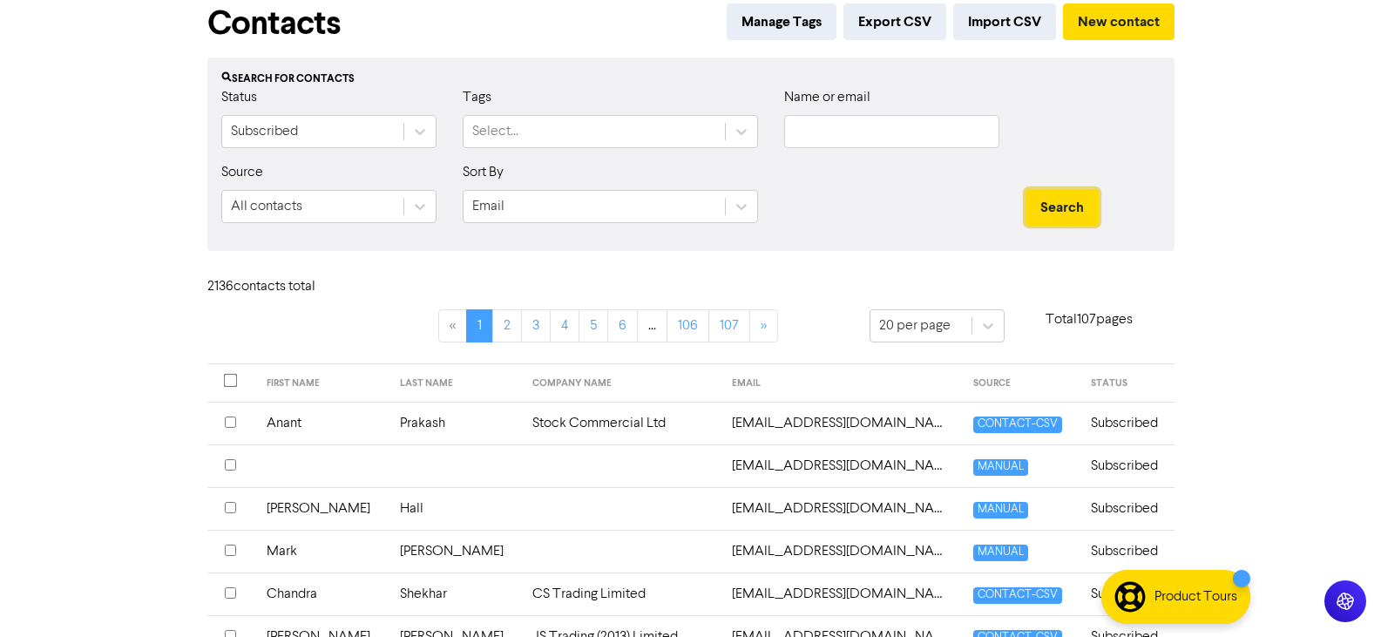
scroll to position [87, 0]
